Goal: Task Accomplishment & Management: Use online tool/utility

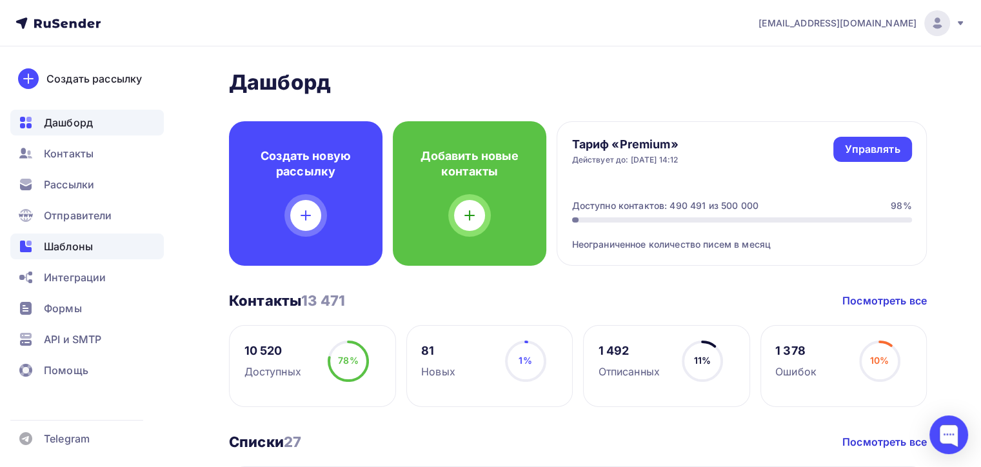
click at [108, 245] on div "Шаблоны" at bounding box center [87, 247] width 154 height 26
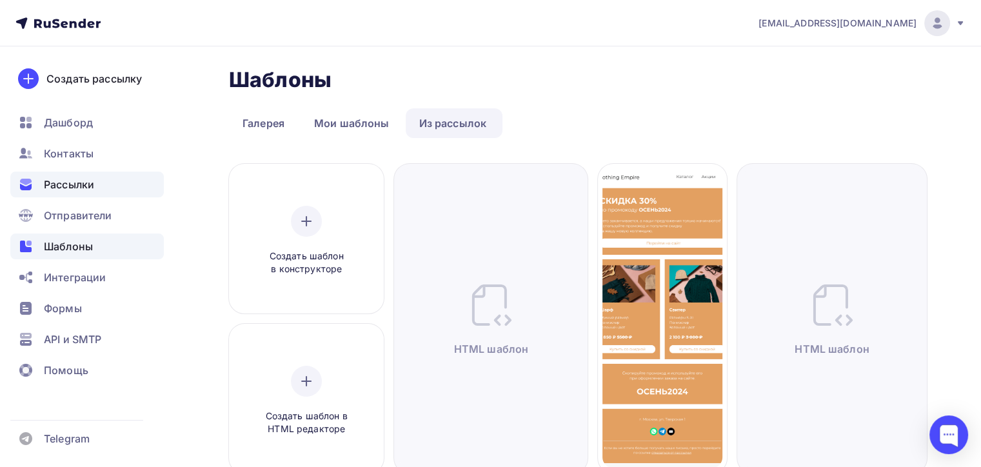
click at [154, 181] on div "Рассылки" at bounding box center [87, 185] width 154 height 26
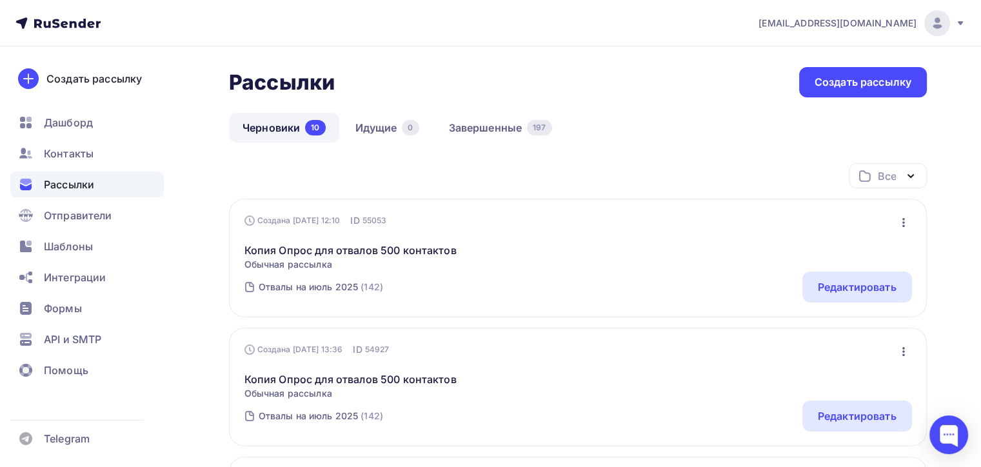
scroll to position [65, 0]
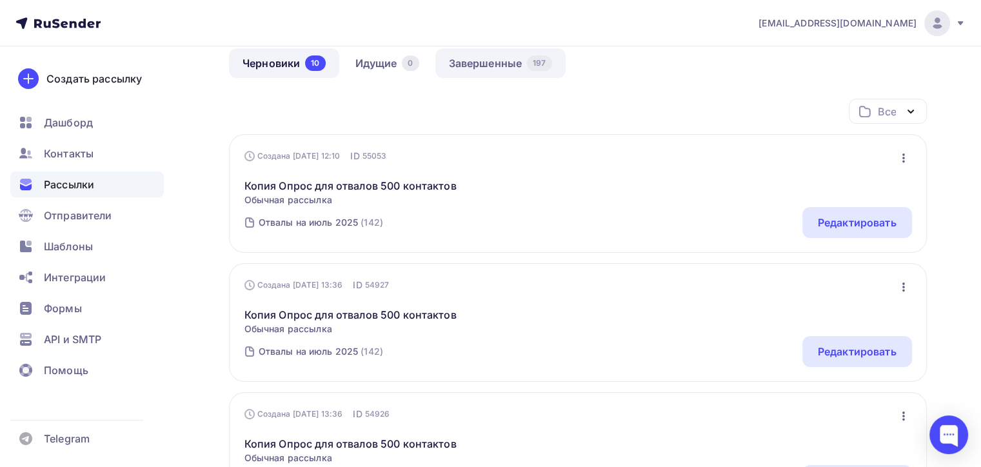
click at [503, 70] on link "Завершенные 197" at bounding box center [500, 63] width 130 height 30
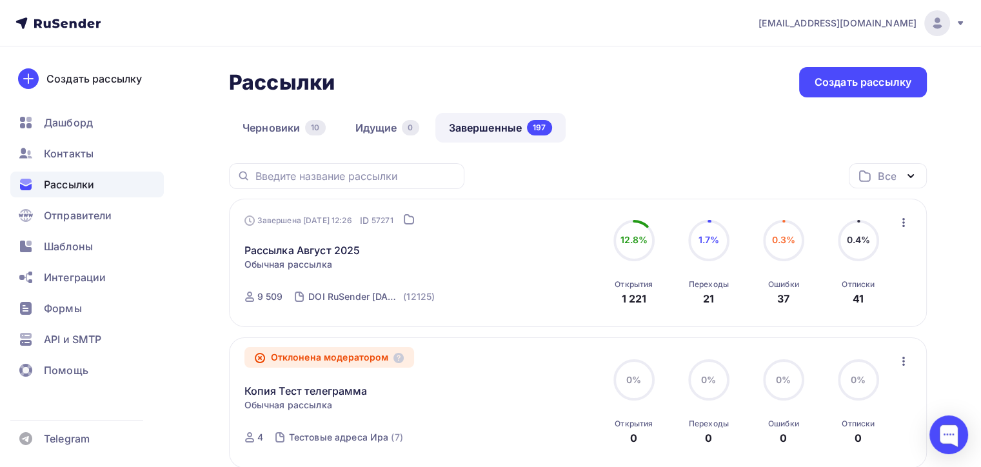
click at [888, 17] on span "a.shevtsov+rusender@ucoz-team.net" at bounding box center [838, 23] width 158 height 13
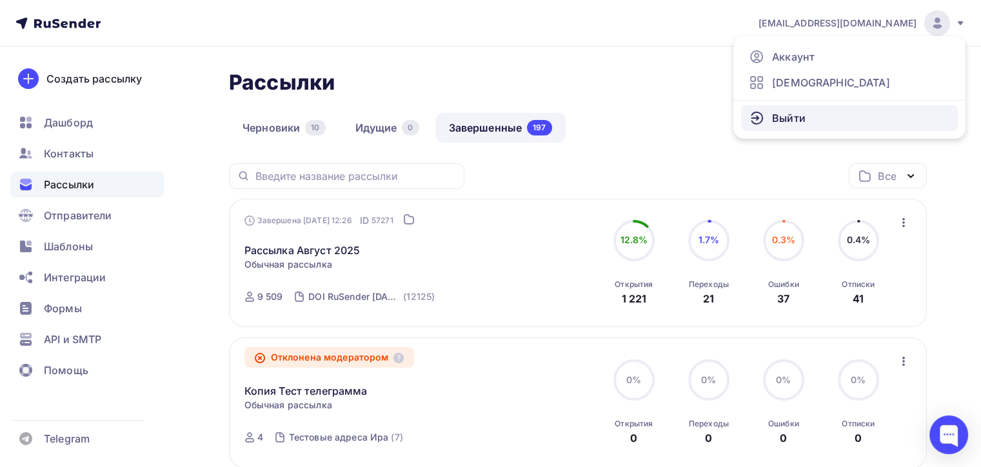
click at [785, 118] on span "Выйти" at bounding box center [789, 117] width 34 height 15
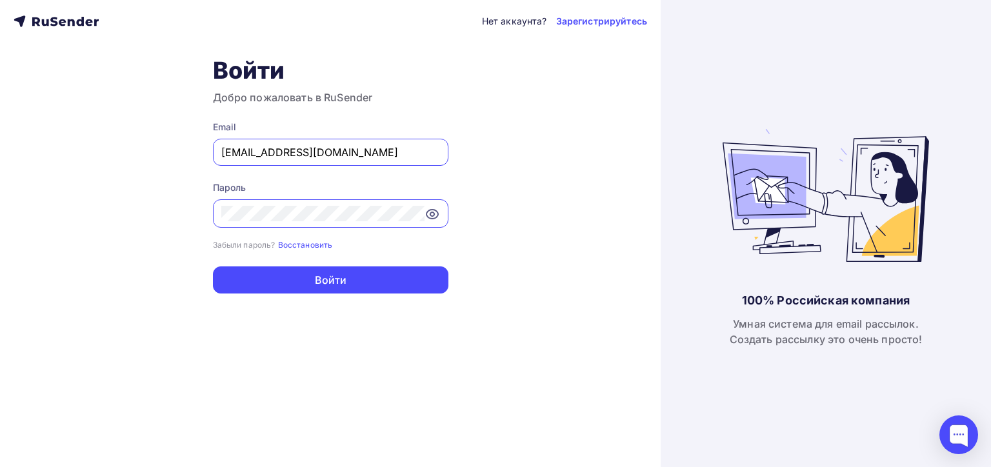
click at [392, 145] on input "a.shevtsov+rusender@ucoz-team.net" at bounding box center [330, 152] width 219 height 15
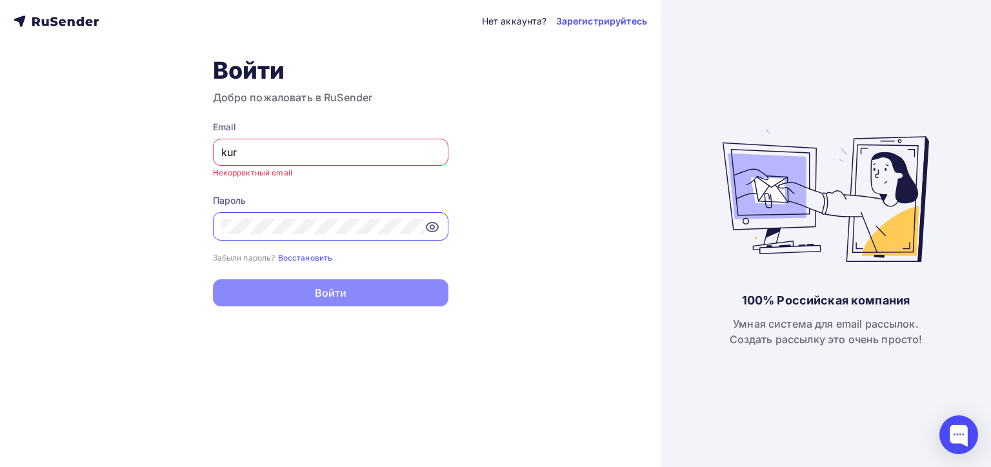
click at [359, 155] on input "kur" at bounding box center [330, 152] width 219 height 15
click at [294, 152] on input "kur" at bounding box center [330, 152] width 219 height 15
type input "[PERSON_NAME][EMAIL_ADDRESS][DOMAIN_NAME]"
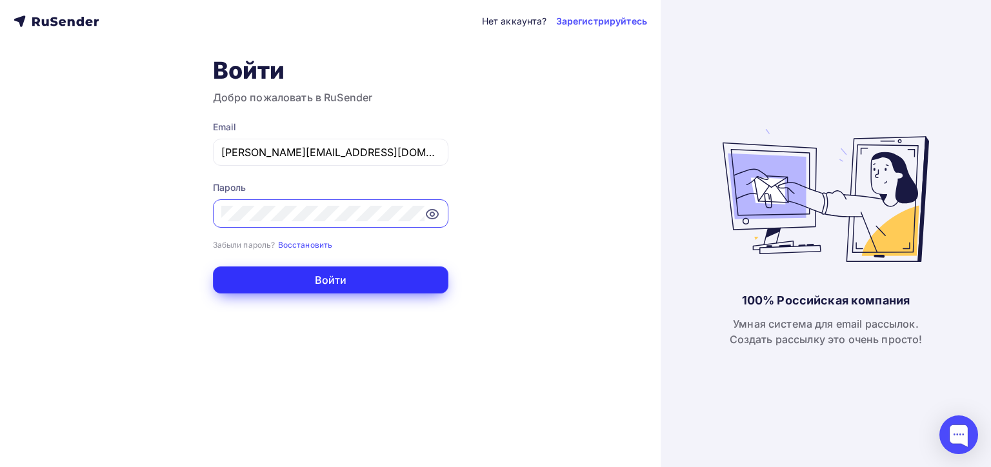
click at [260, 279] on button "Войти" at bounding box center [330, 279] width 235 height 27
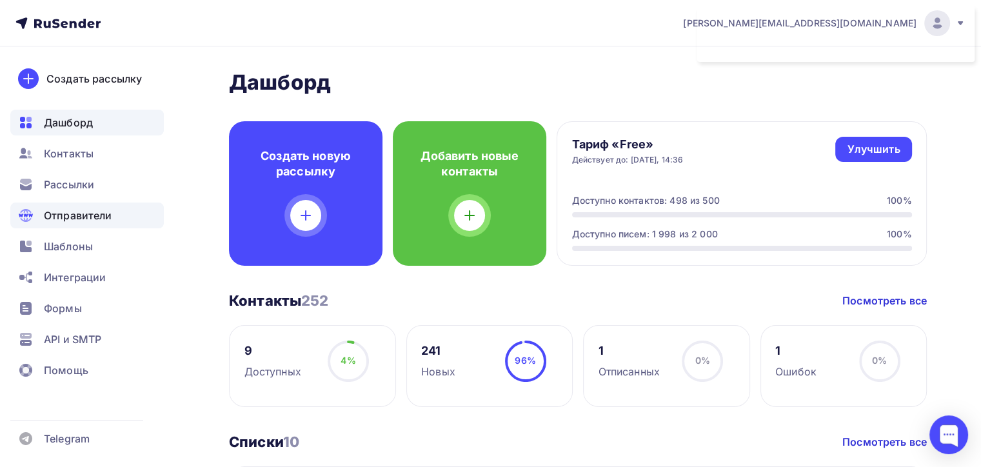
click at [68, 218] on span "Отправители" at bounding box center [78, 215] width 68 height 15
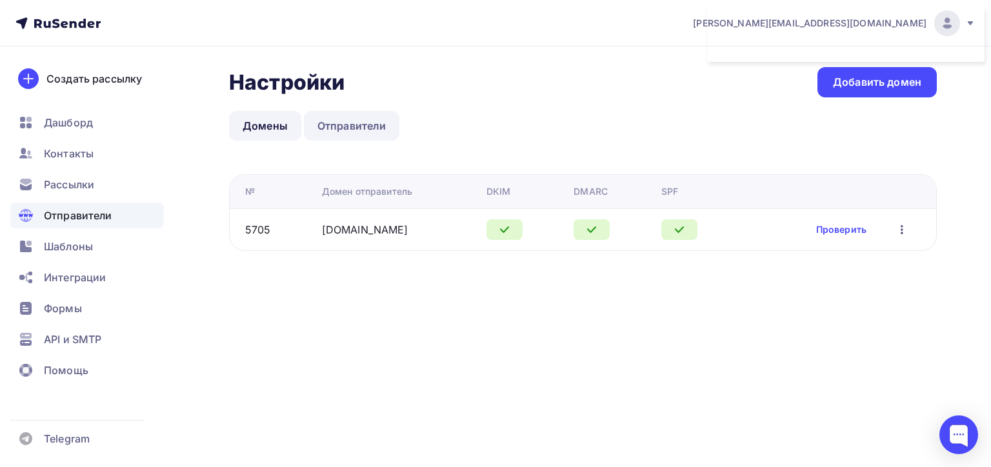
click at [363, 131] on link "Отправители" at bounding box center [352, 126] width 96 height 30
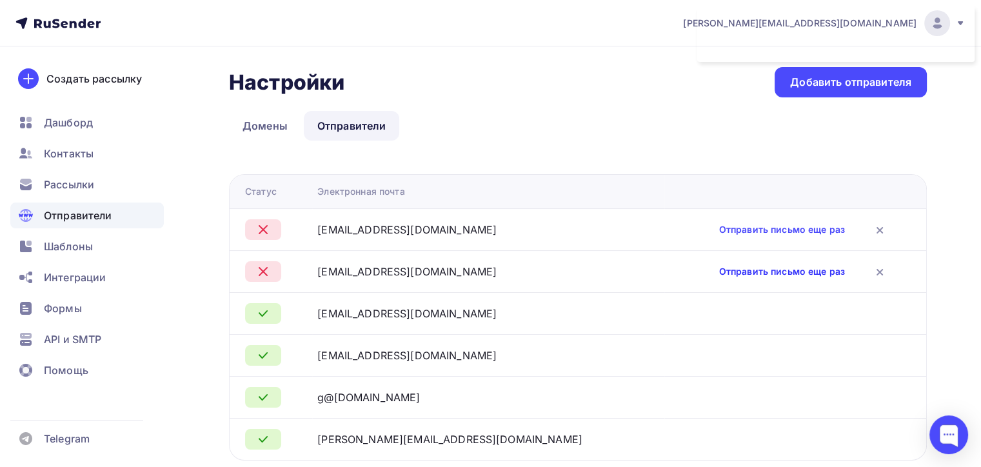
click at [748, 270] on link "Отправить письмо еще раз" at bounding box center [782, 271] width 126 height 13
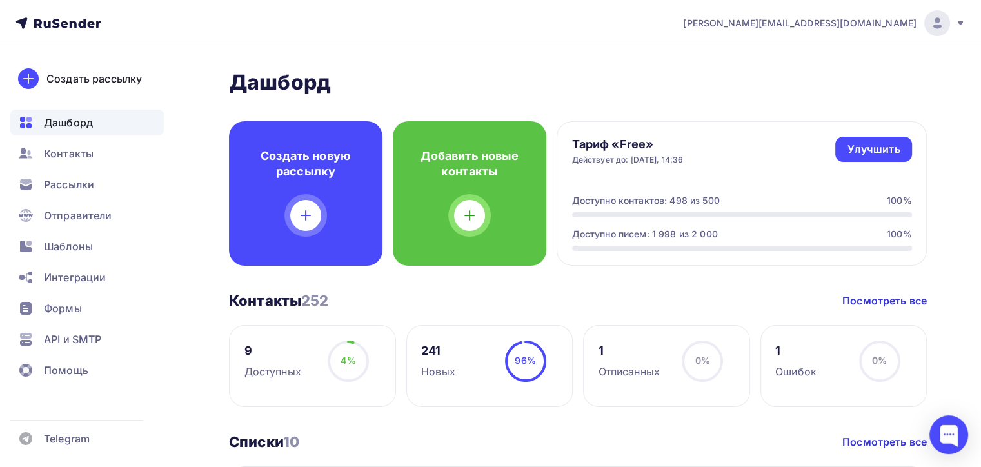
drag, startPoint x: 601, startPoint y: 51, endPoint x: 574, endPoint y: 57, distance: 27.7
click at [38, 188] on div "Рассылки" at bounding box center [87, 185] width 154 height 26
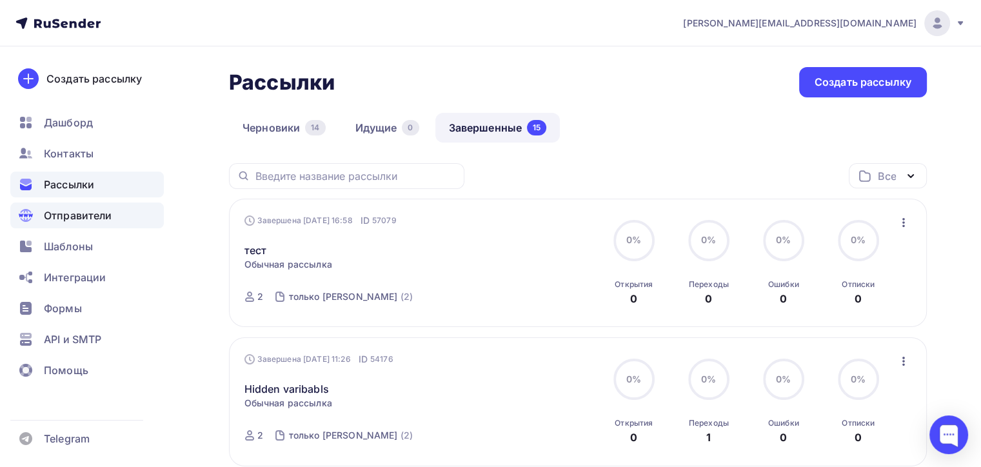
click at [114, 215] on div "Отправители" at bounding box center [87, 216] width 154 height 26
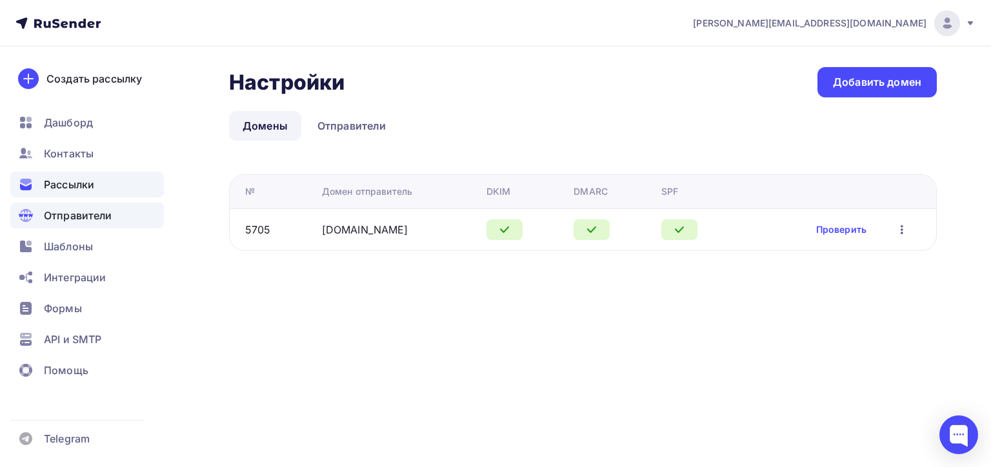
click at [98, 187] on div "Рассылки" at bounding box center [87, 185] width 154 height 26
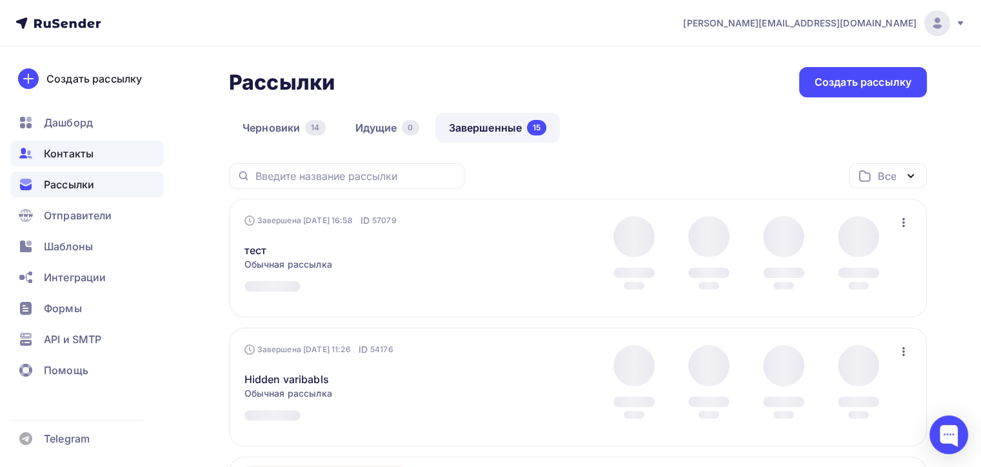
click at [66, 161] on div "Контакты" at bounding box center [87, 154] width 154 height 26
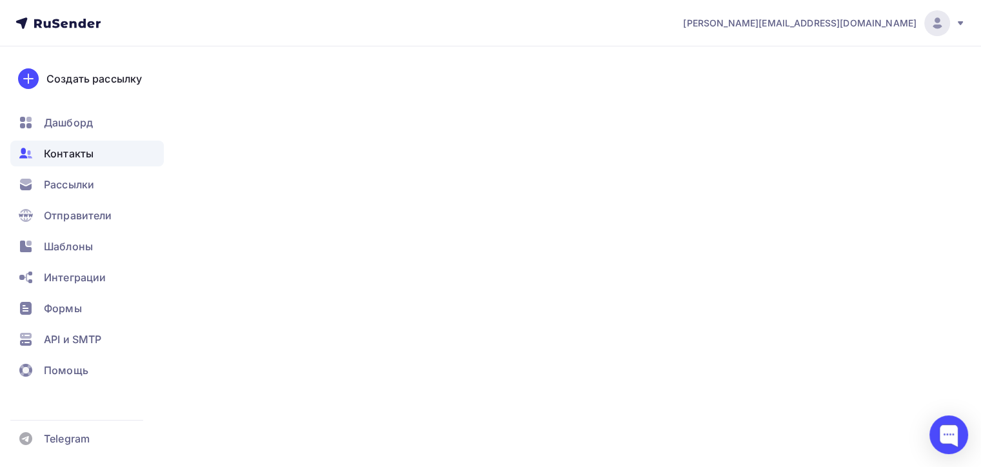
click at [62, 156] on span "Контакты" at bounding box center [69, 153] width 50 height 15
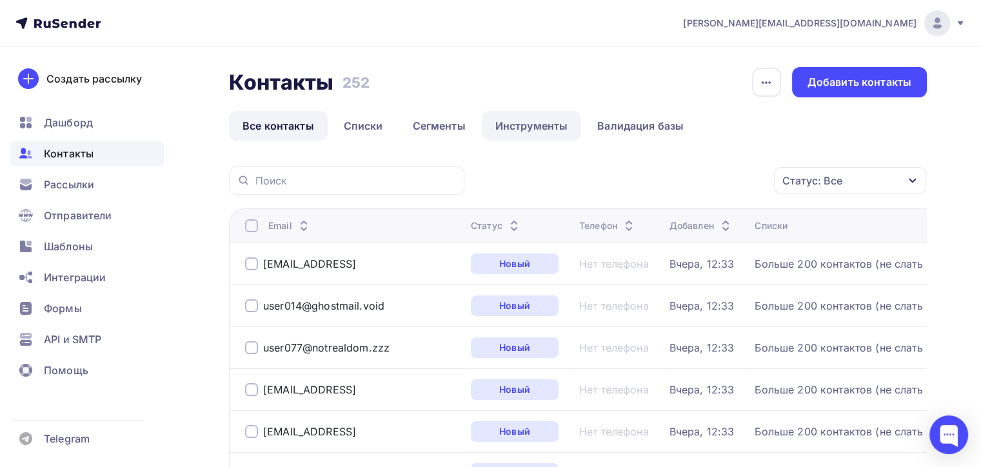
click at [521, 132] on link "Инструменты" at bounding box center [532, 126] width 100 height 30
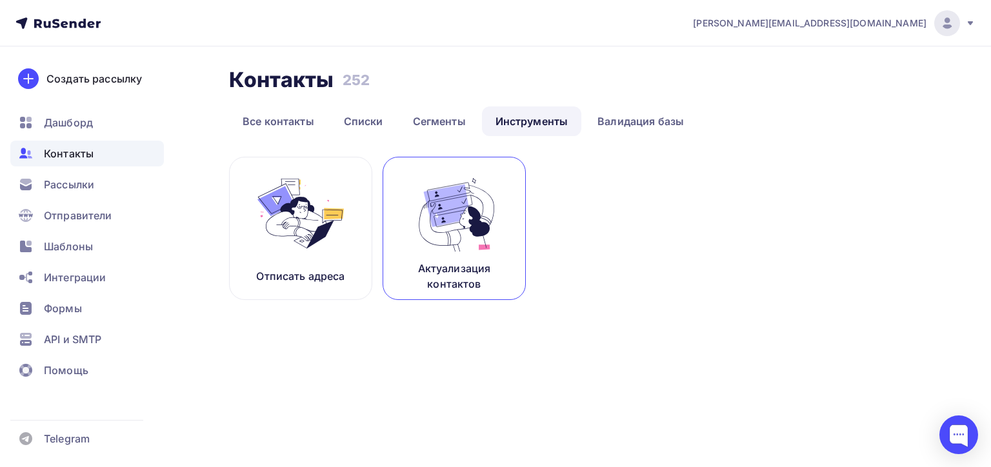
click at [457, 252] on img at bounding box center [454, 213] width 86 height 81
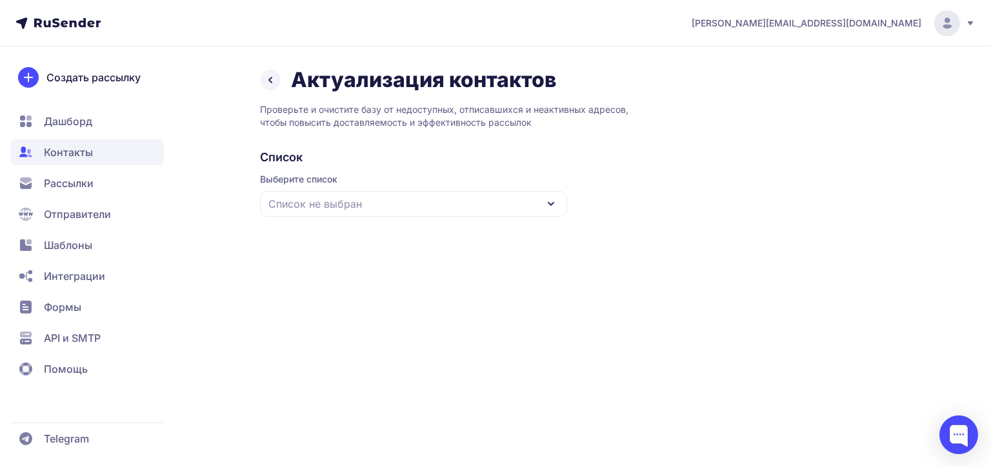
click at [417, 216] on div "Список не выбран" at bounding box center [413, 204] width 307 height 26
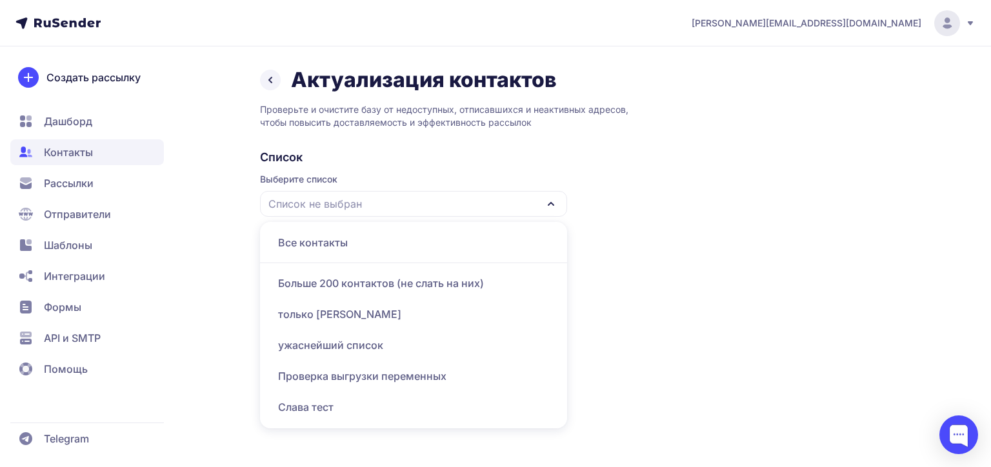
click at [660, 142] on div "Актуализация контактов Проверьте и очистите базу от недоступных, отписавшихся и…" at bounding box center [583, 149] width 646 height 165
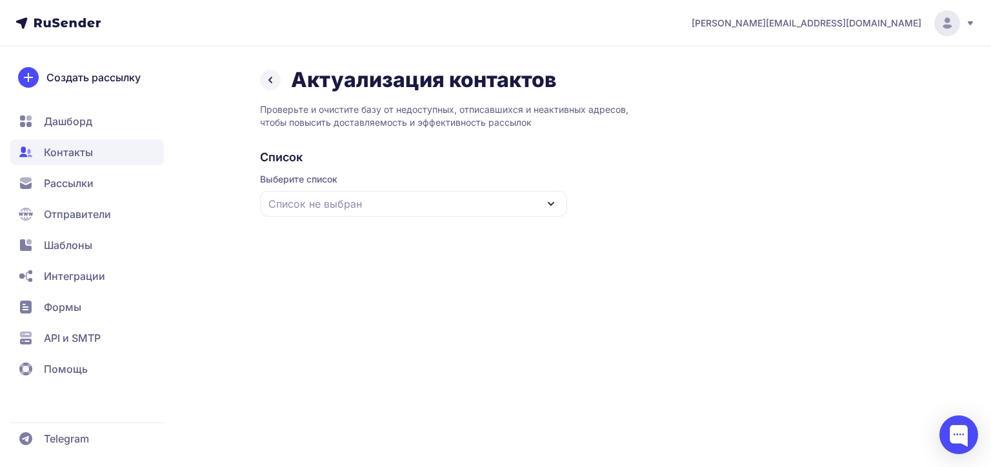
click at [372, 215] on div "Список не выбран" at bounding box center [413, 204] width 307 height 26
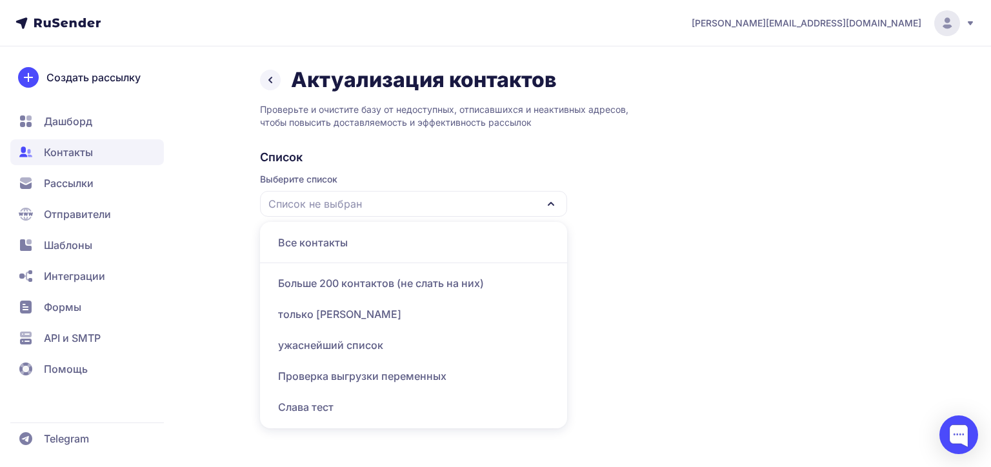
click at [317, 243] on div "Все контакты" at bounding box center [414, 242] width 292 height 31
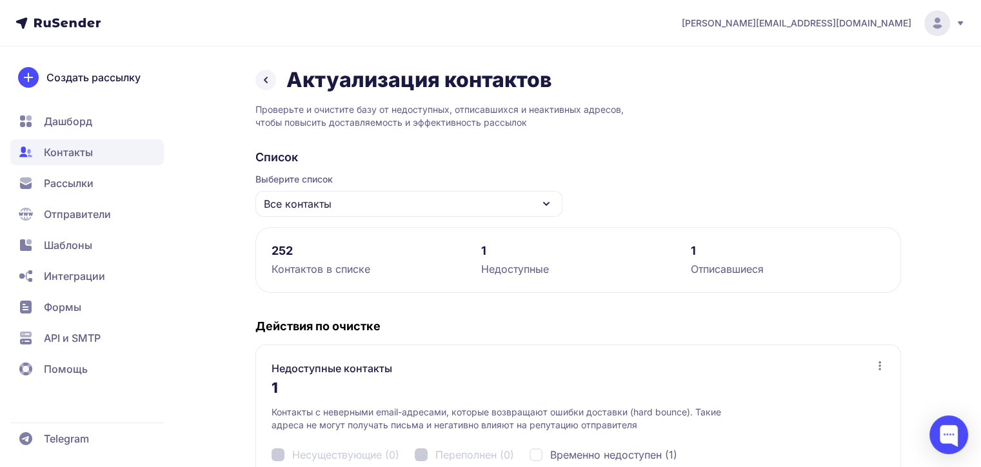
click at [275, 203] on span "Все контакты" at bounding box center [298, 203] width 68 height 15
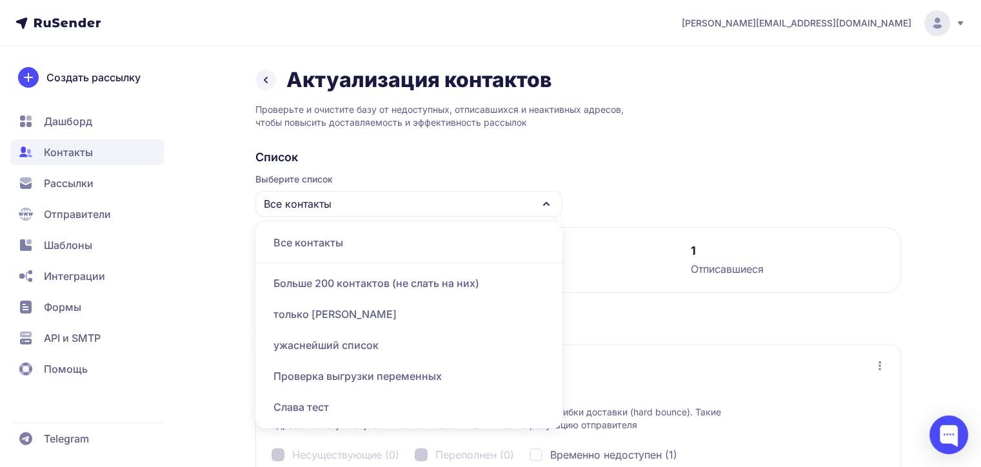
click at [321, 222] on div "Все контакты Больше 200 контактов (не слать на них) только я ужаснейший список …" at bounding box center [408, 325] width 307 height 206
click at [321, 181] on span "Выберите список" at bounding box center [408, 179] width 307 height 13
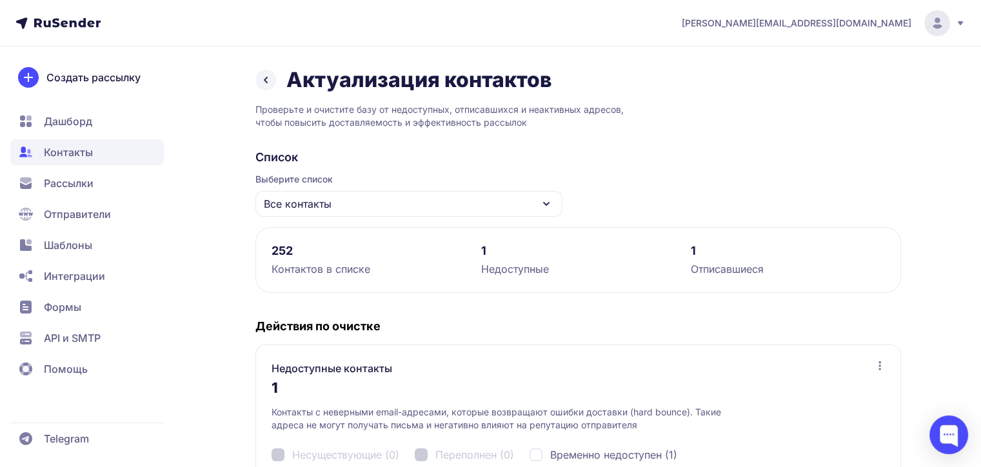
click at [330, 215] on div "Все контакты" at bounding box center [408, 204] width 307 height 26
click at [426, 212] on div "Все контакты" at bounding box center [408, 204] width 307 height 26
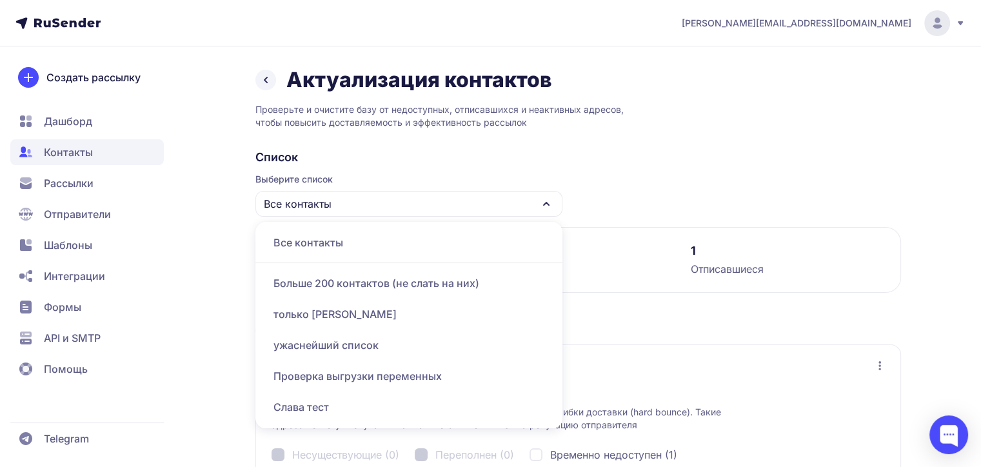
click at [272, 72] on link at bounding box center [265, 80] width 21 height 21
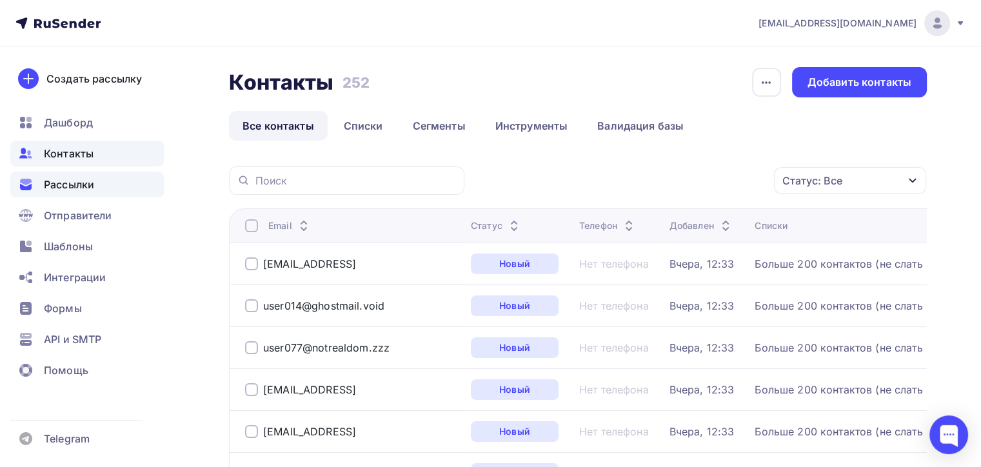
click at [77, 190] on span "Рассылки" at bounding box center [69, 184] width 50 height 15
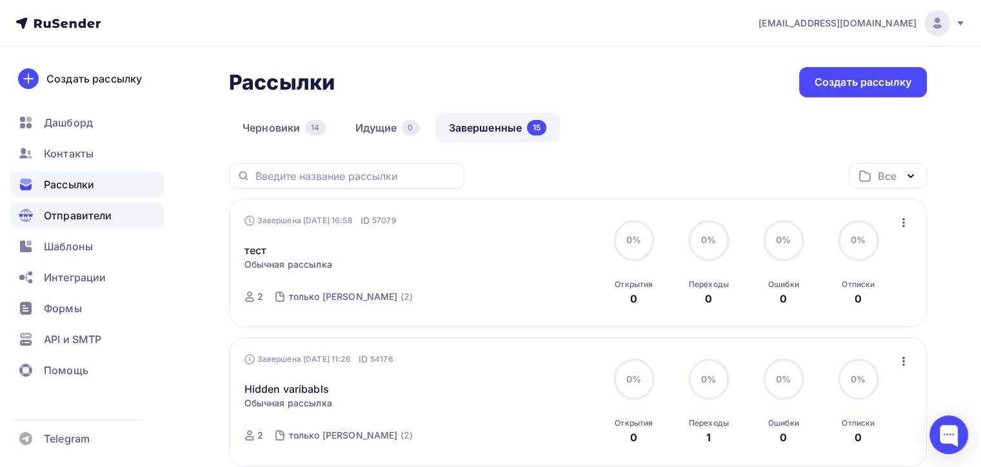
click at [81, 219] on span "Отправители" at bounding box center [78, 215] width 68 height 15
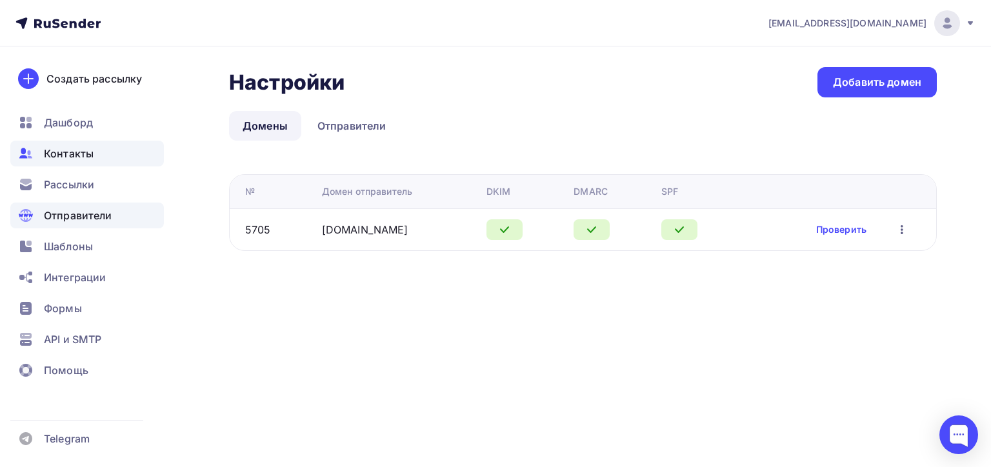
click at [95, 157] on div "Контакты" at bounding box center [87, 154] width 154 height 26
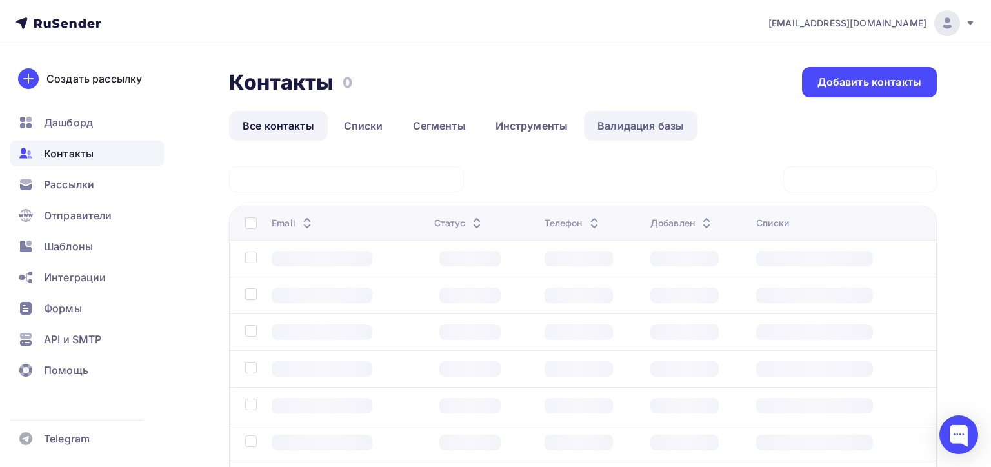
click at [680, 132] on link "Валидация базы" at bounding box center [641, 126] width 114 height 30
click at [654, 129] on link "Валидация базы" at bounding box center [641, 126] width 114 height 30
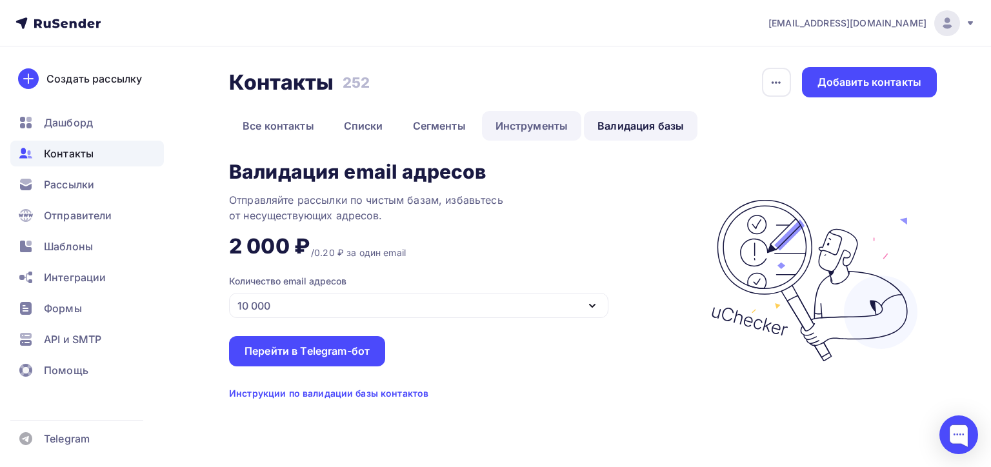
click at [538, 129] on link "Инструменты" at bounding box center [532, 126] width 100 height 30
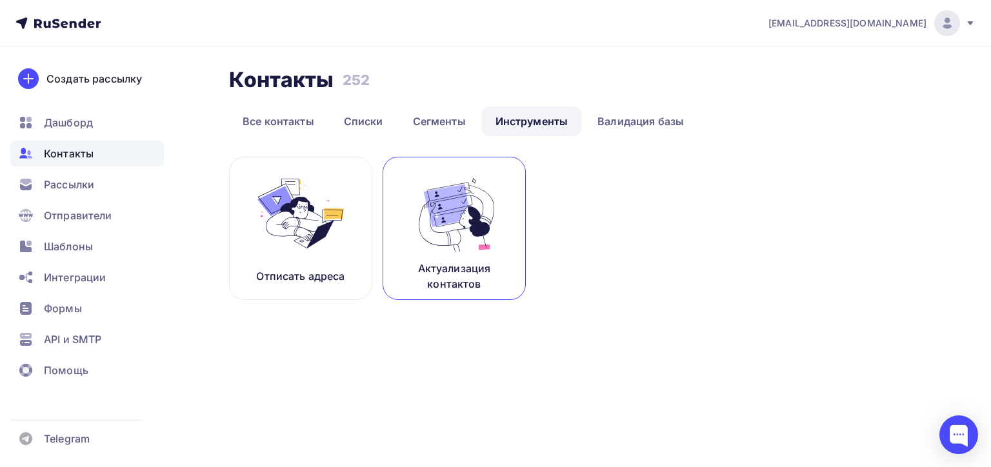
click at [445, 210] on img at bounding box center [454, 213] width 86 height 81
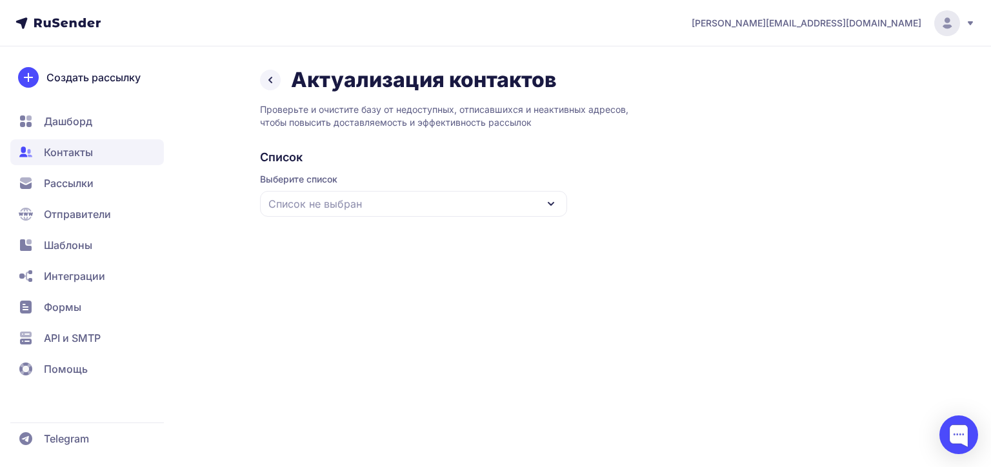
drag, startPoint x: 444, startPoint y: 203, endPoint x: 439, endPoint y: 213, distance: 11.5
click at [441, 203] on div "Список не выбран" at bounding box center [413, 204] width 307 height 26
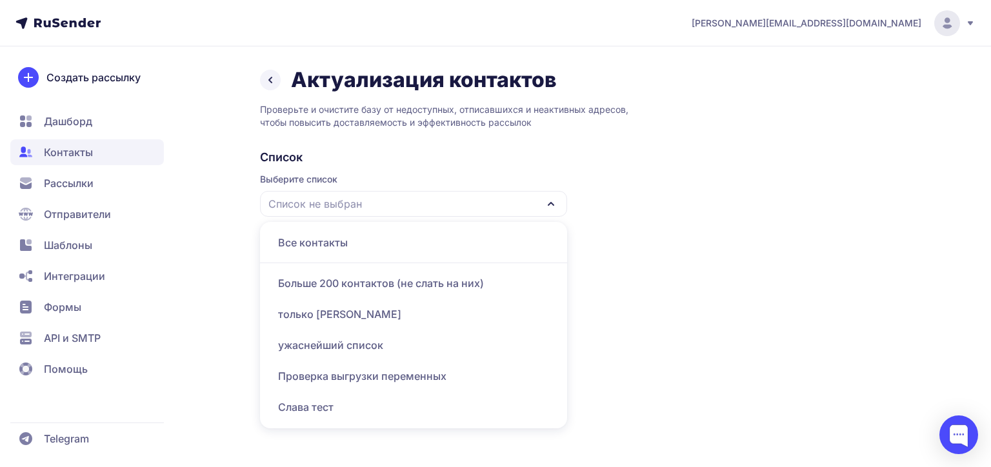
click at [414, 255] on div "Все контакты" at bounding box center [414, 242] width 292 height 31
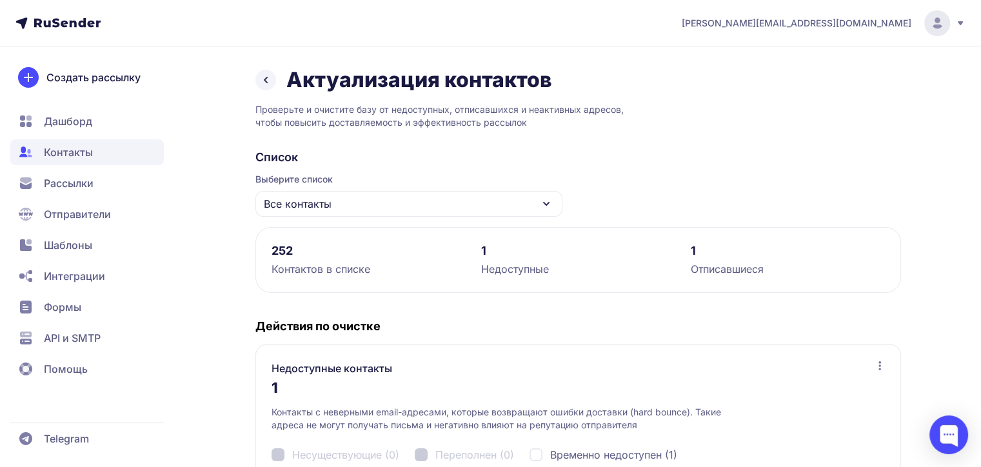
click at [82, 201] on span "Рассылки" at bounding box center [87, 214] width 154 height 26
click at [95, 227] on nav "Дашборд Контакты Рассылки Отправители Шаблоны Интеграции Формы API и SMTP Помощь" at bounding box center [87, 245] width 154 height 274
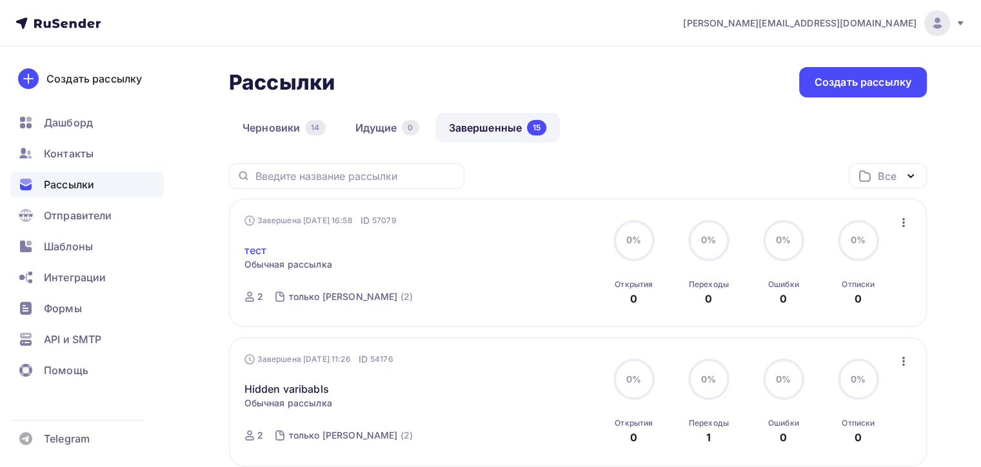
click at [258, 243] on link "тест" at bounding box center [256, 250] width 23 height 15
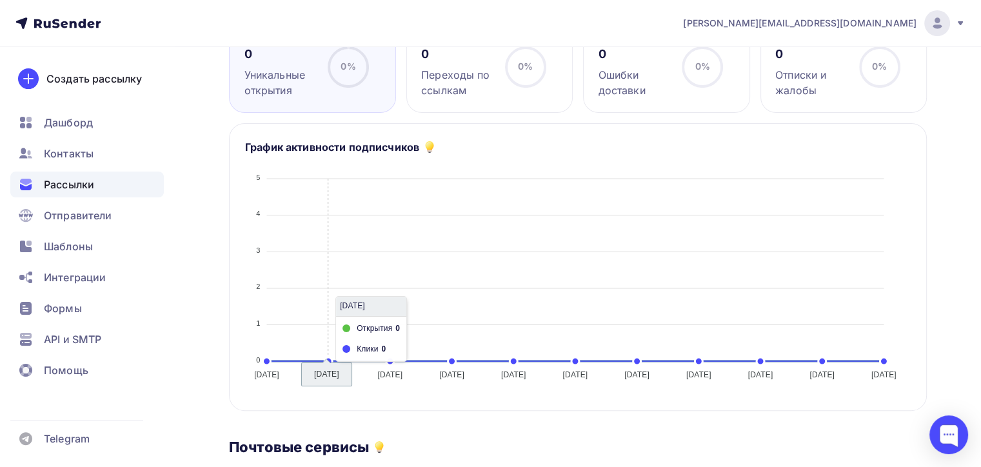
scroll to position [323, 0]
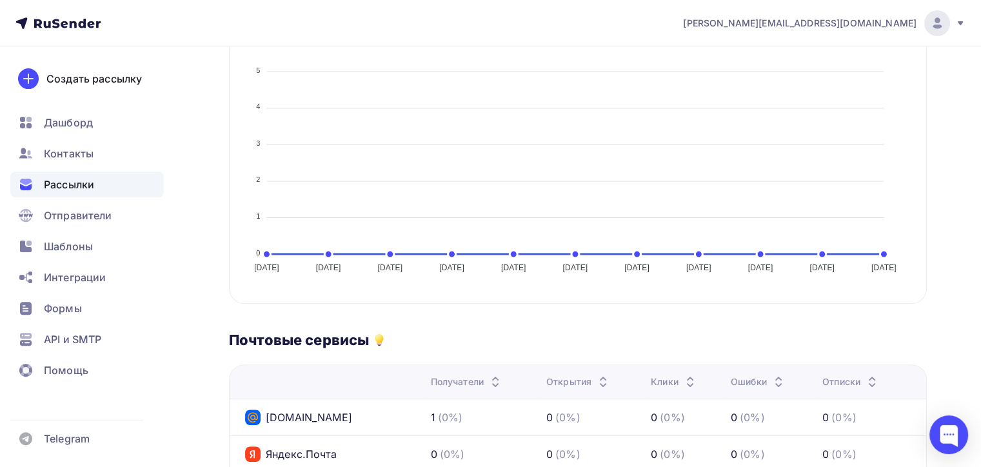
drag, startPoint x: 383, startPoint y: 337, endPoint x: 394, endPoint y: 336, distance: 11.0
click at [494, 345] on div "Почтовые сервисы" at bounding box center [578, 340] width 698 height 18
drag, startPoint x: 379, startPoint y: 336, endPoint x: 454, endPoint y: 5, distance: 339.3
click at [534, 346] on div "Почтовые сервисы" at bounding box center [578, 340] width 698 height 18
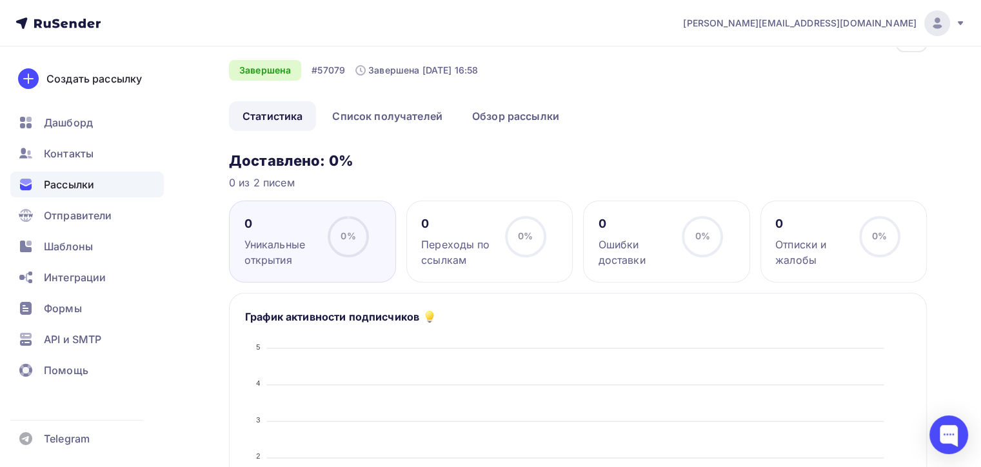
scroll to position [0, 0]
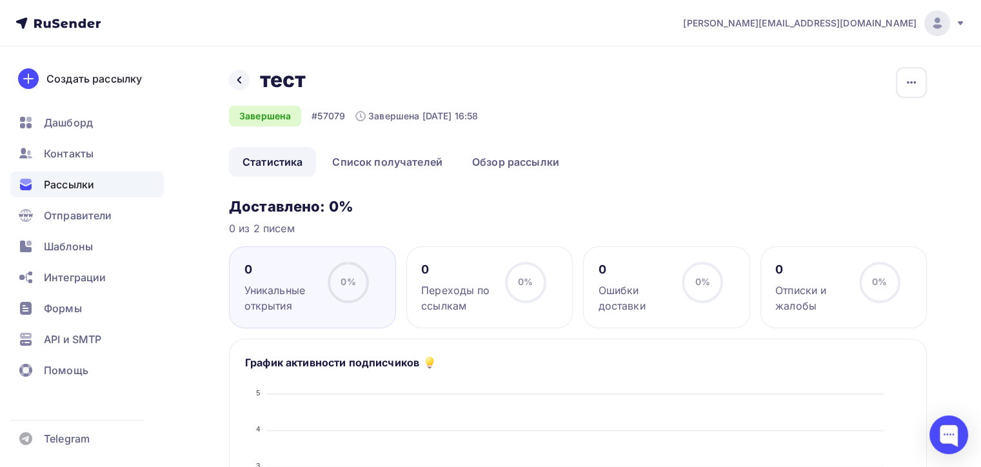
drag, startPoint x: 434, startPoint y: 358, endPoint x: 448, endPoint y: 361, distance: 14.4
click at [452, 361] on div "График активности подписчиков" at bounding box center [578, 365] width 666 height 20
click at [436, 359] on icon at bounding box center [429, 362] width 15 height 15
click at [432, 366] on icon at bounding box center [429, 362] width 15 height 15
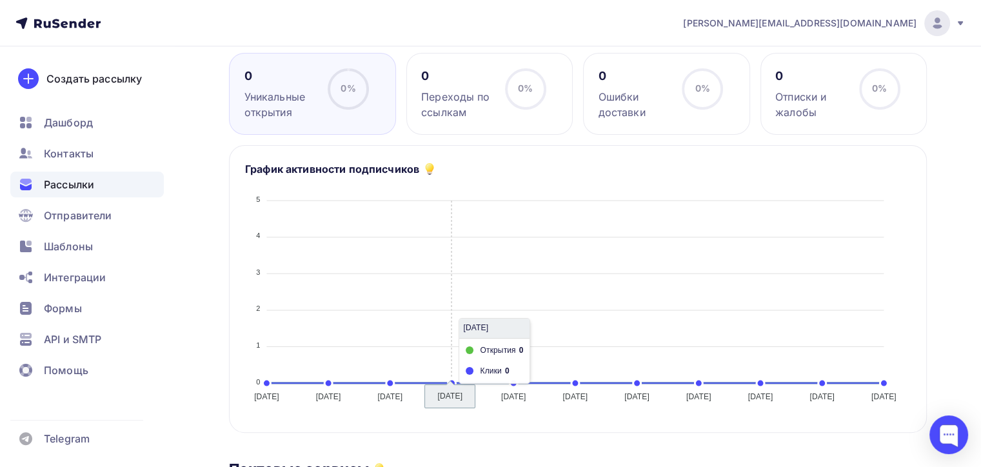
scroll to position [387, 0]
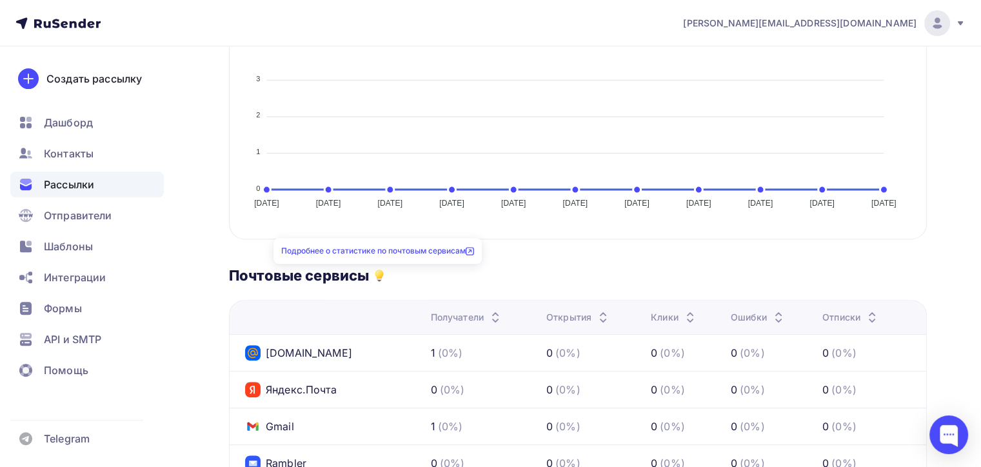
click at [373, 273] on icon at bounding box center [379, 275] width 15 height 15
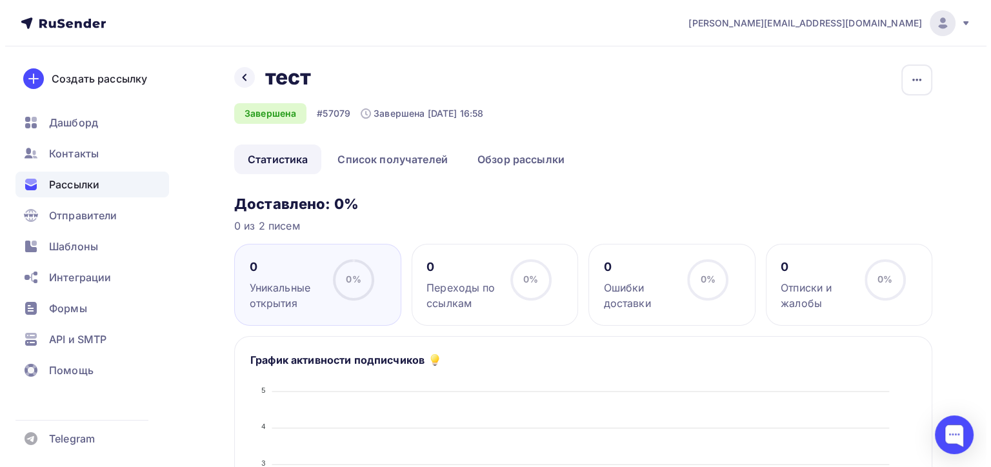
scroll to position [0, 0]
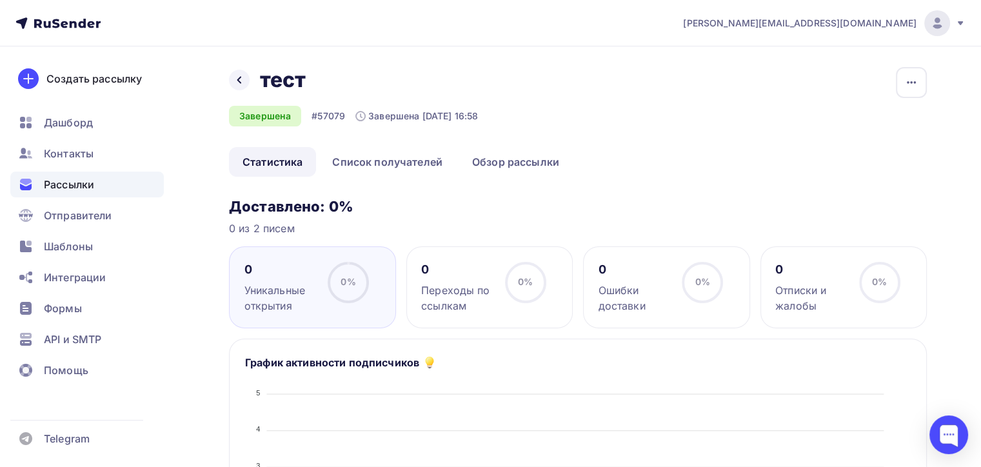
click at [94, 175] on div "Рассылки" at bounding box center [87, 185] width 154 height 26
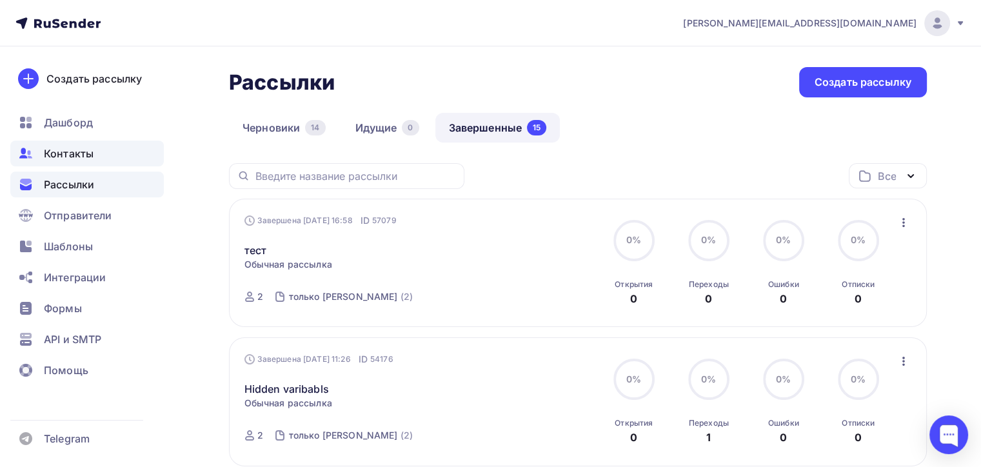
click at [91, 146] on span "Контакты" at bounding box center [69, 153] width 50 height 15
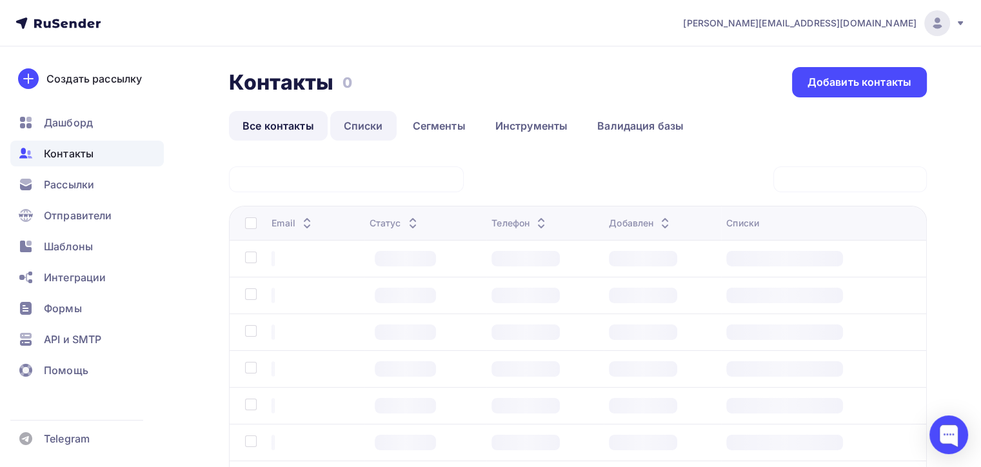
click at [378, 121] on link "Списки" at bounding box center [363, 126] width 66 height 30
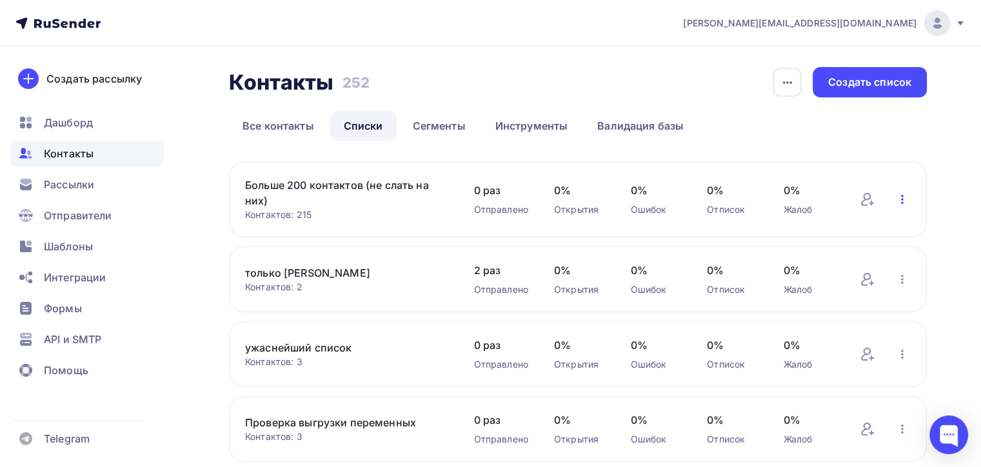
click at [906, 197] on icon "button" at bounding box center [902, 199] width 15 height 15
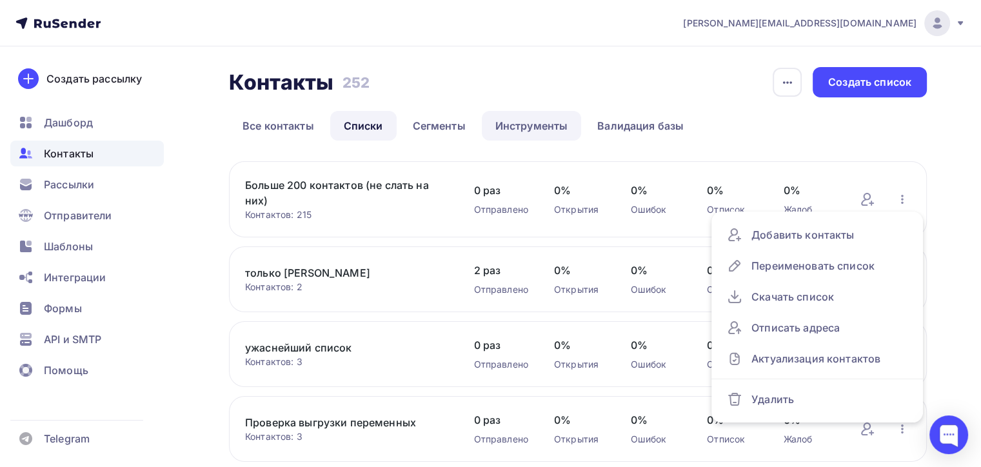
click at [512, 129] on link "Инструменты" at bounding box center [532, 126] width 100 height 30
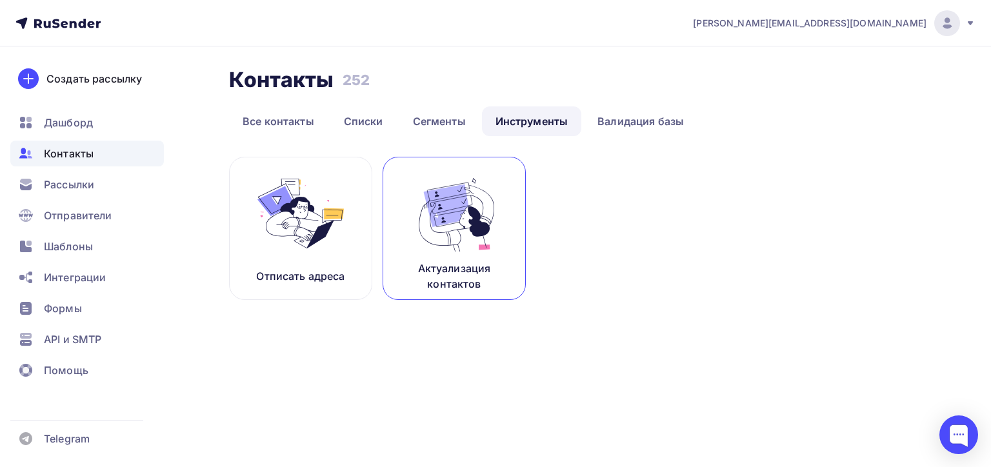
click at [481, 163] on link "Актуализация контактов" at bounding box center [454, 228] width 143 height 143
